Goal: Task Accomplishment & Management: Manage account settings

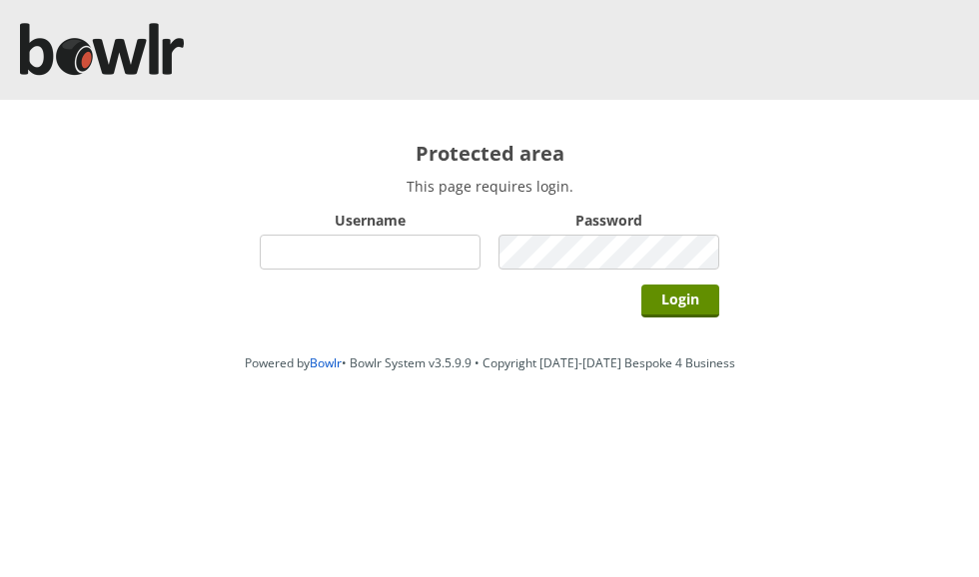
click at [441, 247] on input "Username" at bounding box center [370, 252] width 221 height 35
type input "grahamw"
click at [681, 301] on input "Login" at bounding box center [680, 301] width 78 height 33
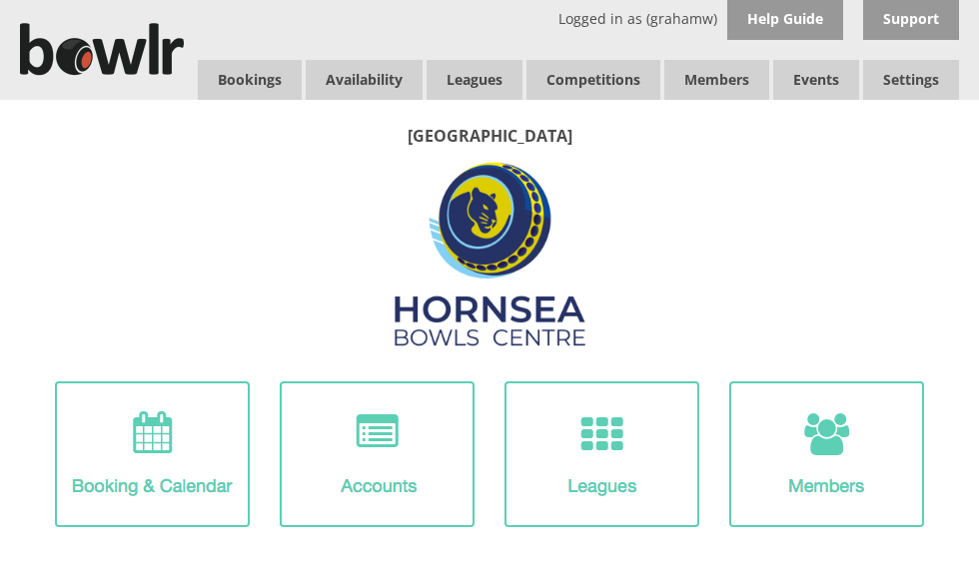
click at [265, 88] on link "Bookings" at bounding box center [250, 80] width 104 height 40
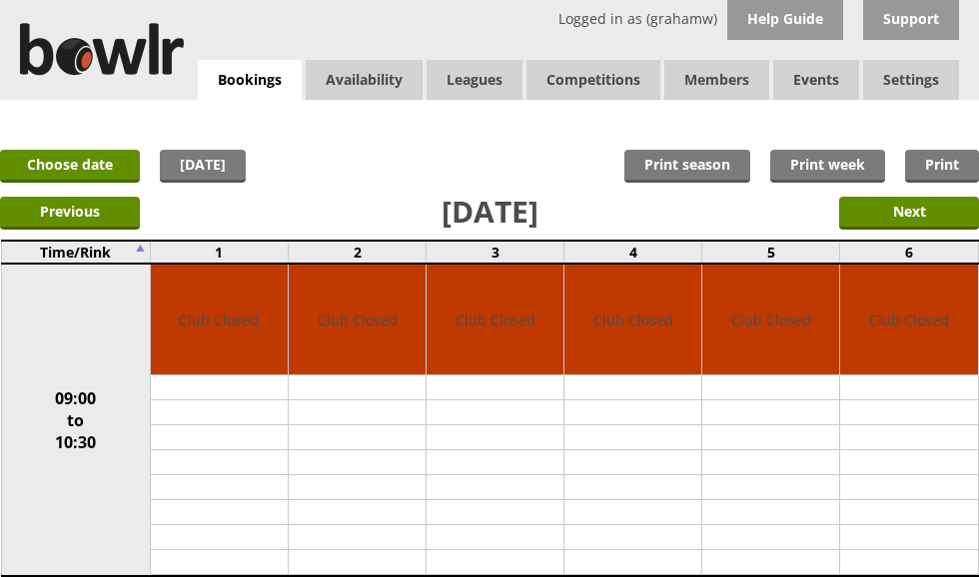
click at [104, 162] on link "Choose date" at bounding box center [70, 166] width 140 height 33
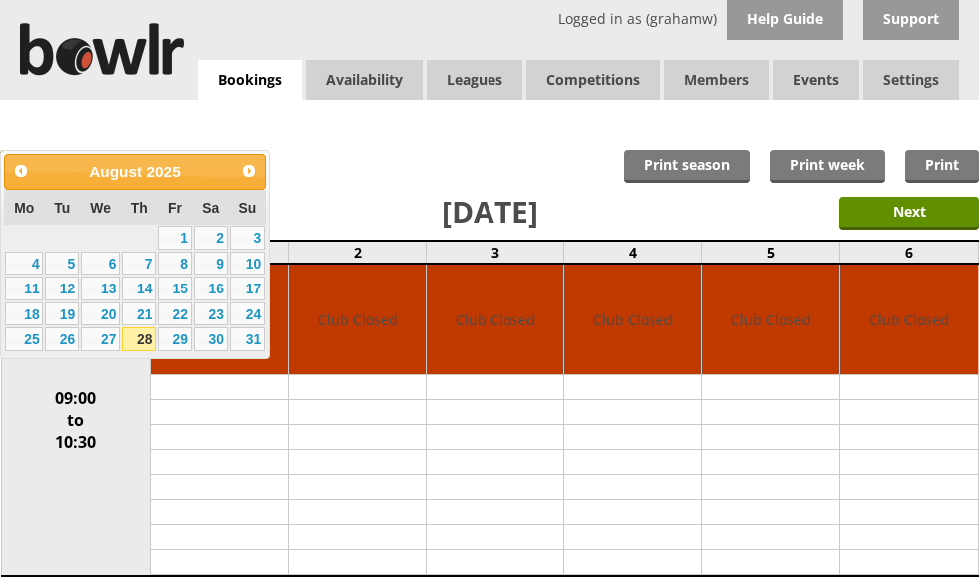
click at [249, 171] on span "Next" at bounding box center [249, 171] width 16 height 16
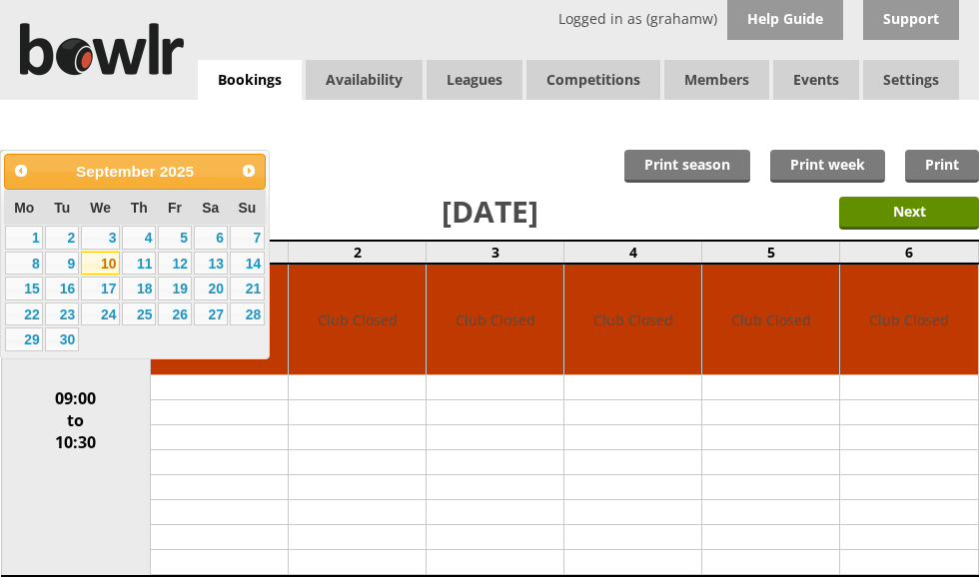
click at [105, 260] on link "10" at bounding box center [100, 264] width 39 height 24
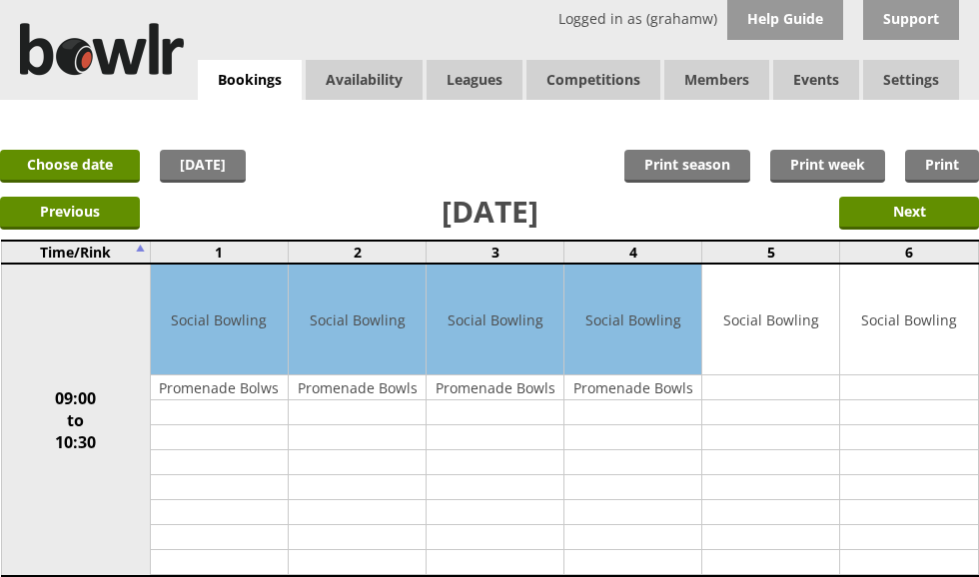
click at [90, 167] on link "Choose date" at bounding box center [70, 166] width 140 height 33
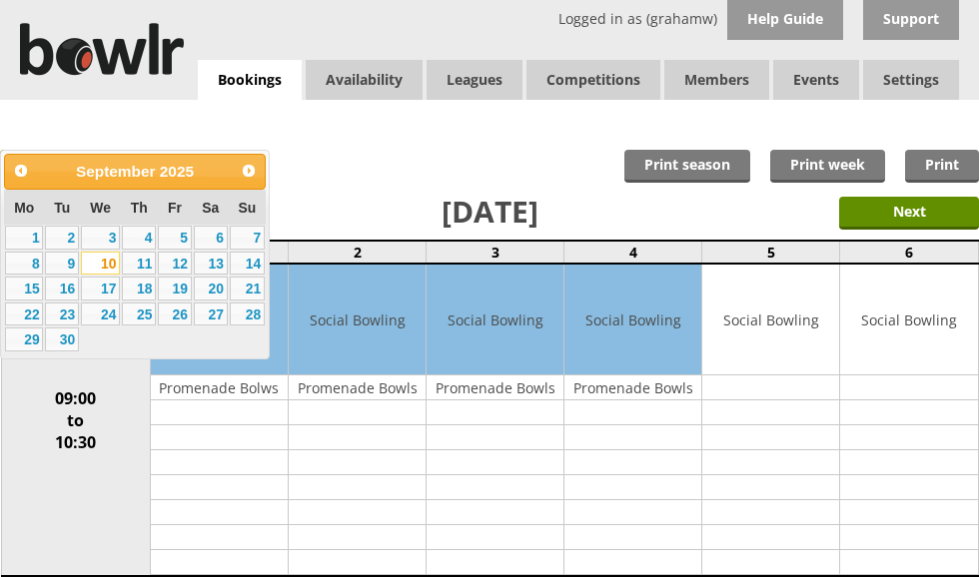
click at [107, 290] on link "17" at bounding box center [100, 289] width 39 height 24
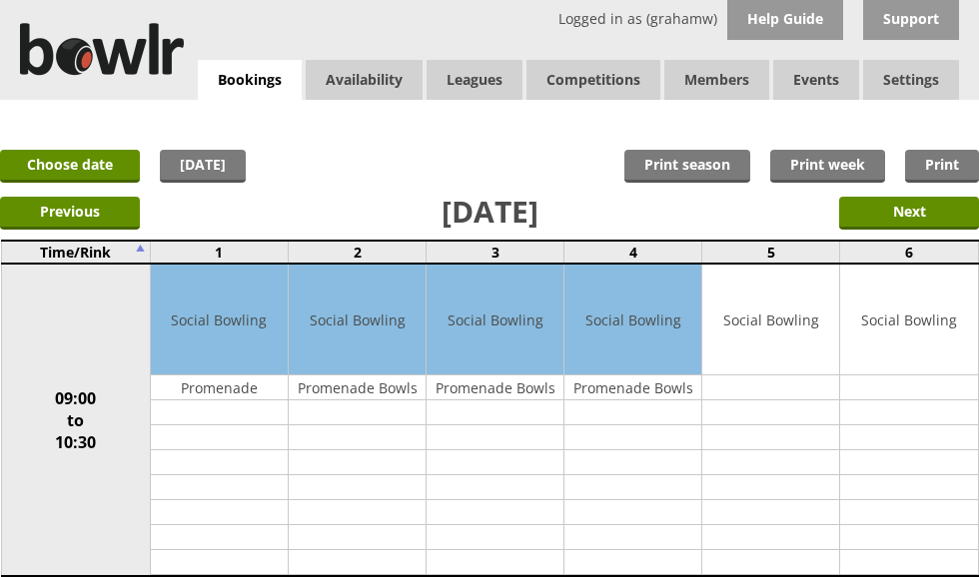
click at [103, 158] on link "Choose date" at bounding box center [70, 166] width 140 height 33
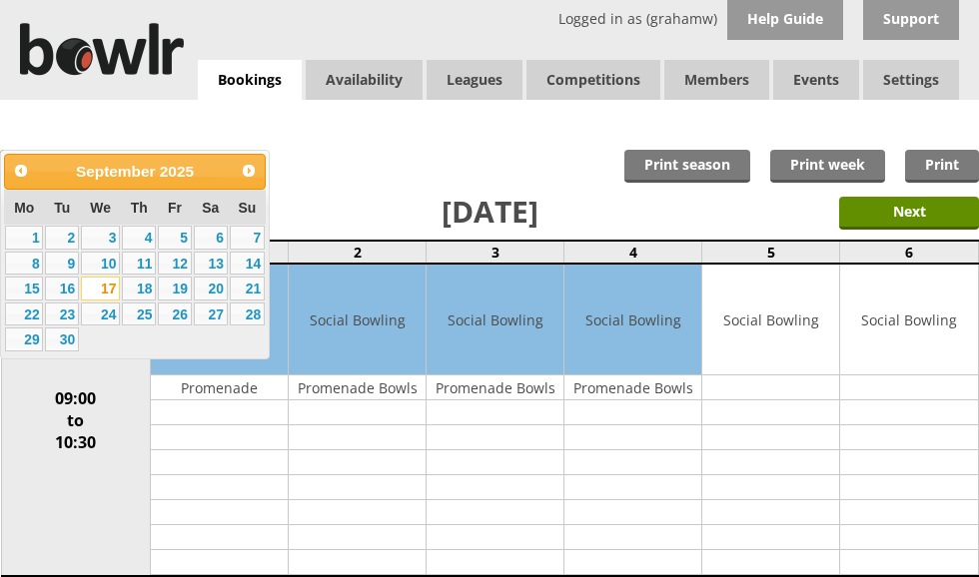
click at [105, 320] on link "24" at bounding box center [100, 315] width 39 height 24
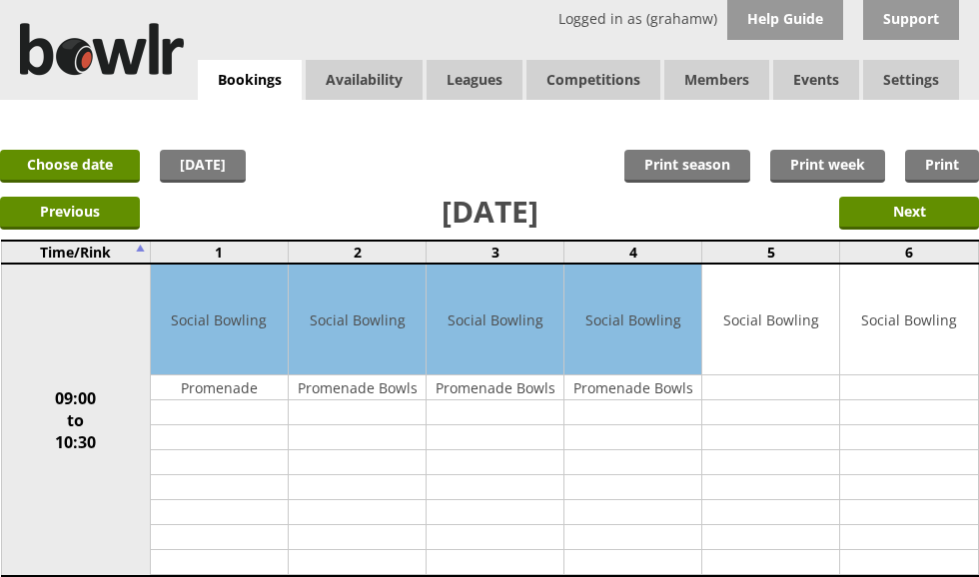
click at [0, 0] on link "Log Out" at bounding box center [0, 0] width 0 height 0
